Goal: Task Accomplishment & Management: Use online tool/utility

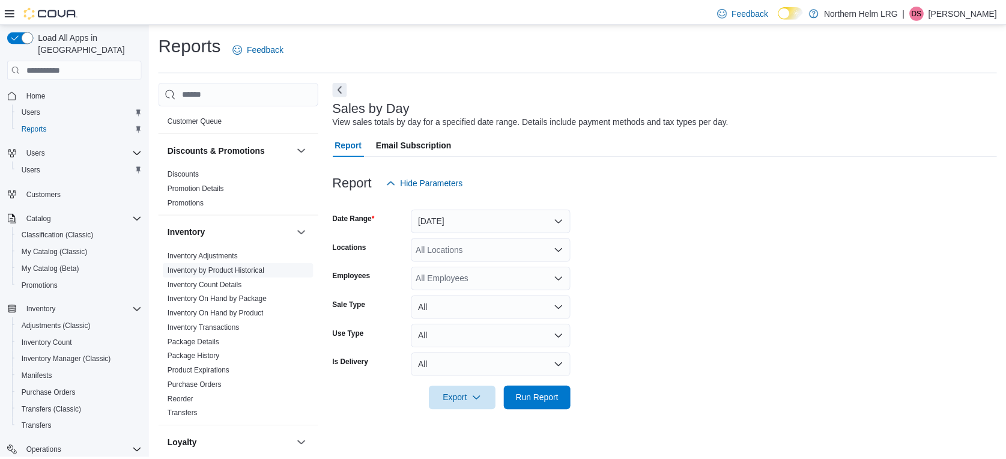
scroll to position [26, 0]
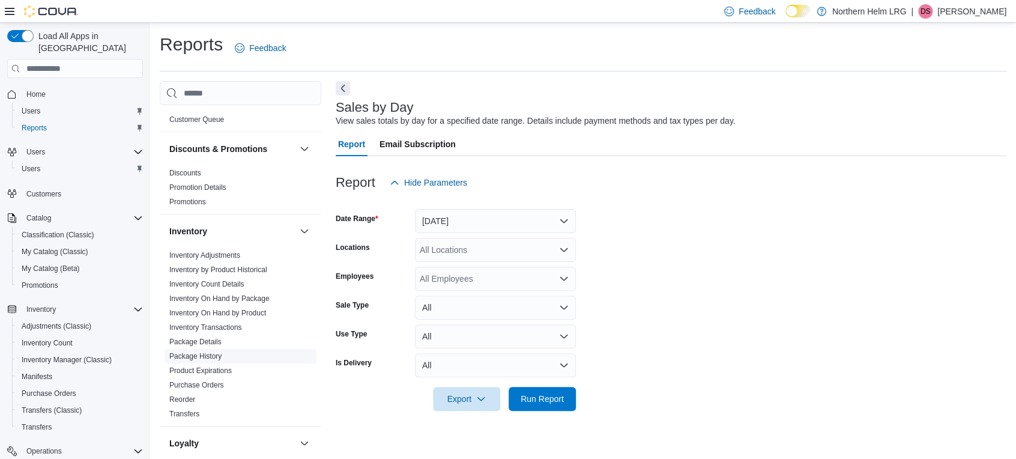
click at [201, 354] on link "Package History" at bounding box center [195, 356] width 52 height 8
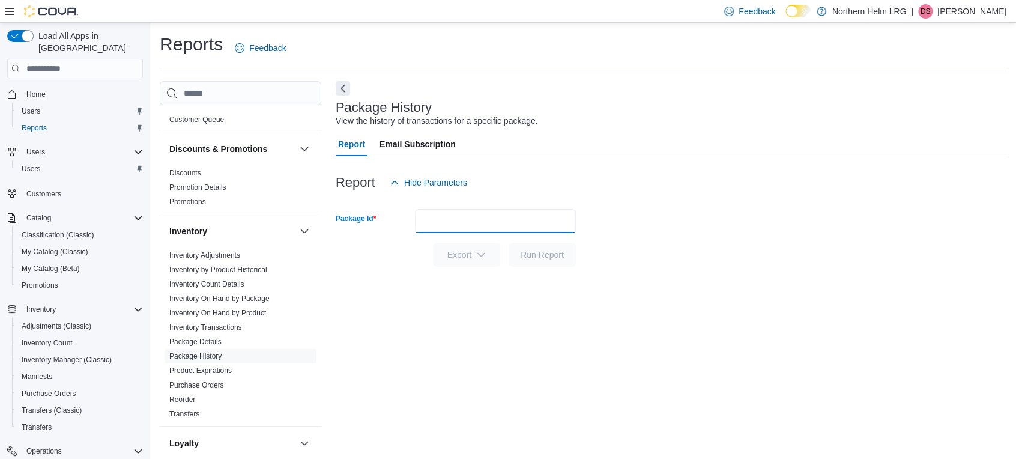
click at [430, 225] on input "Package Id" at bounding box center [495, 221] width 161 height 24
type input "*********"
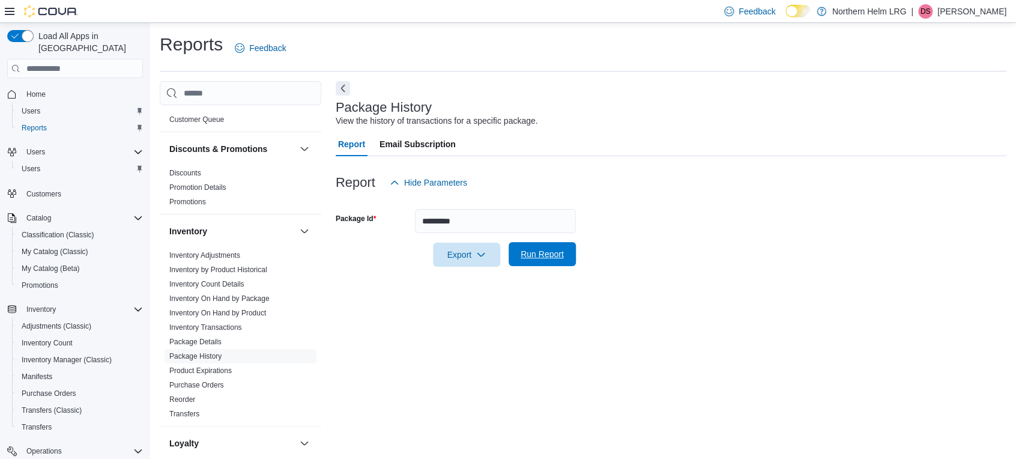
click at [548, 253] on span "Run Report" at bounding box center [542, 254] width 43 height 12
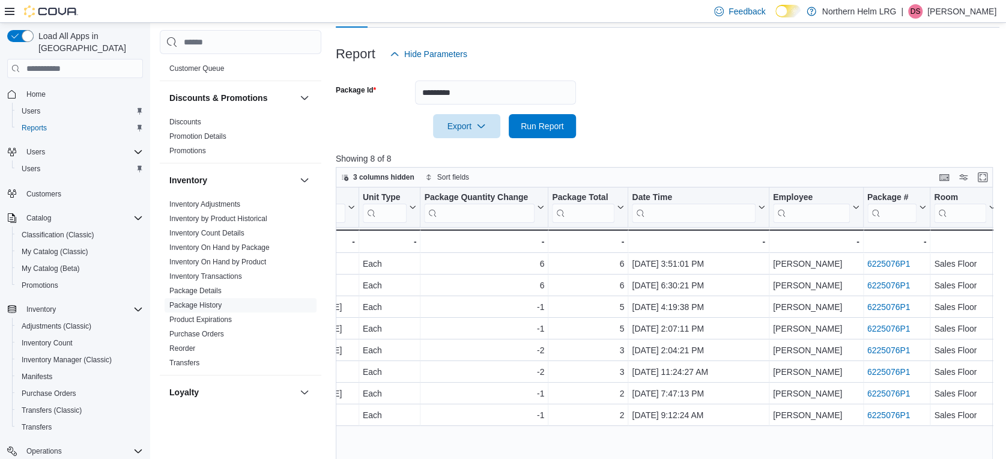
scroll to position [133, 0]
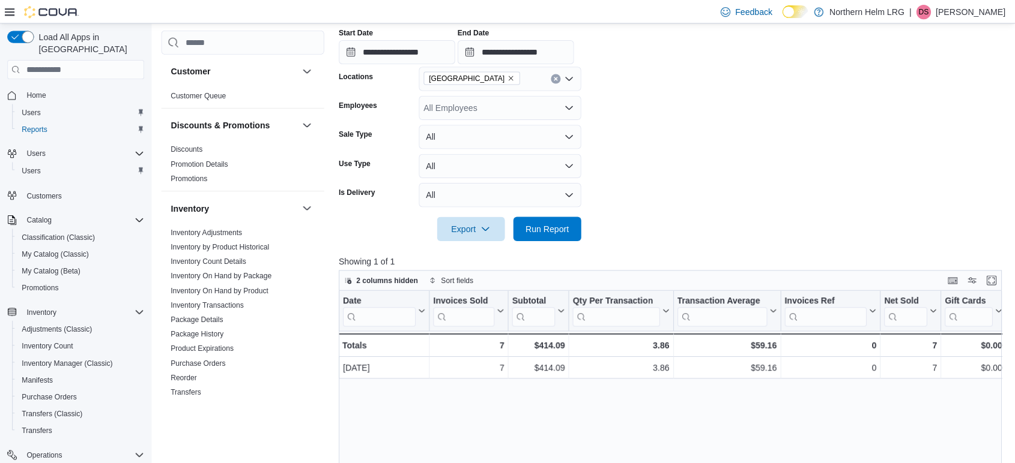
scroll to position [429, 0]
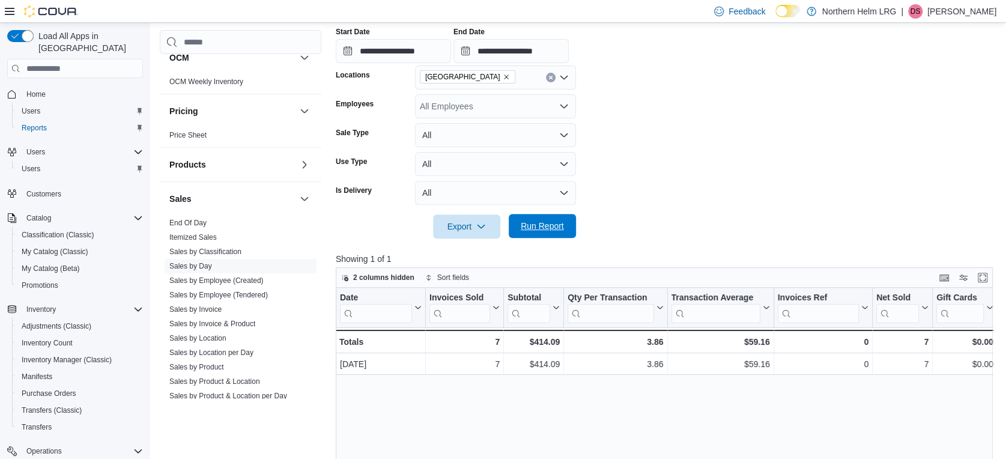
click at [542, 226] on span "Run Report" at bounding box center [542, 226] width 43 height 12
click at [554, 221] on span "Run Report" at bounding box center [542, 226] width 43 height 12
click at [548, 231] on span "Run Report" at bounding box center [542, 226] width 43 height 12
